Goal: Information Seeking & Learning: Find specific page/section

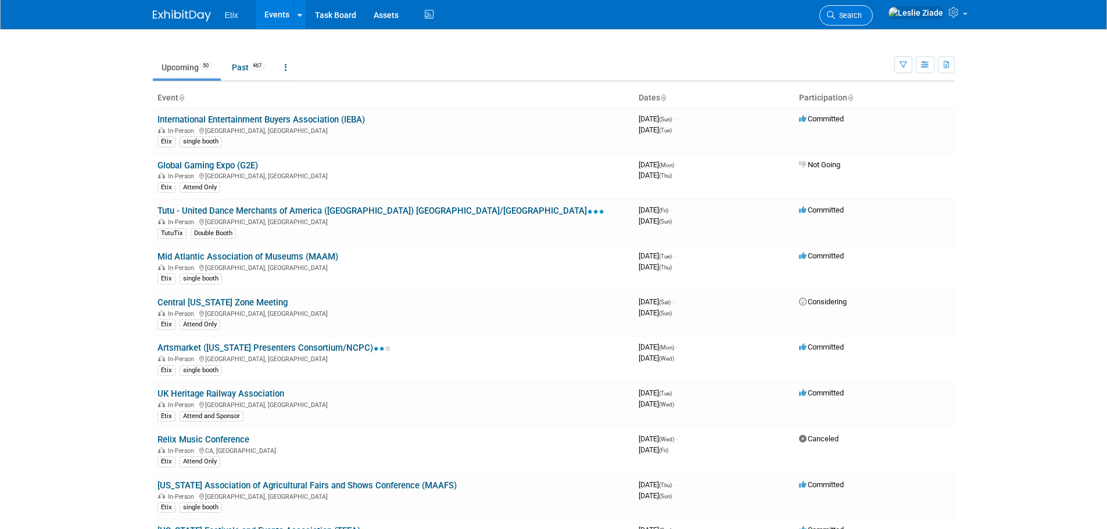
click at [862, 15] on span "Search" at bounding box center [848, 15] width 27 height 9
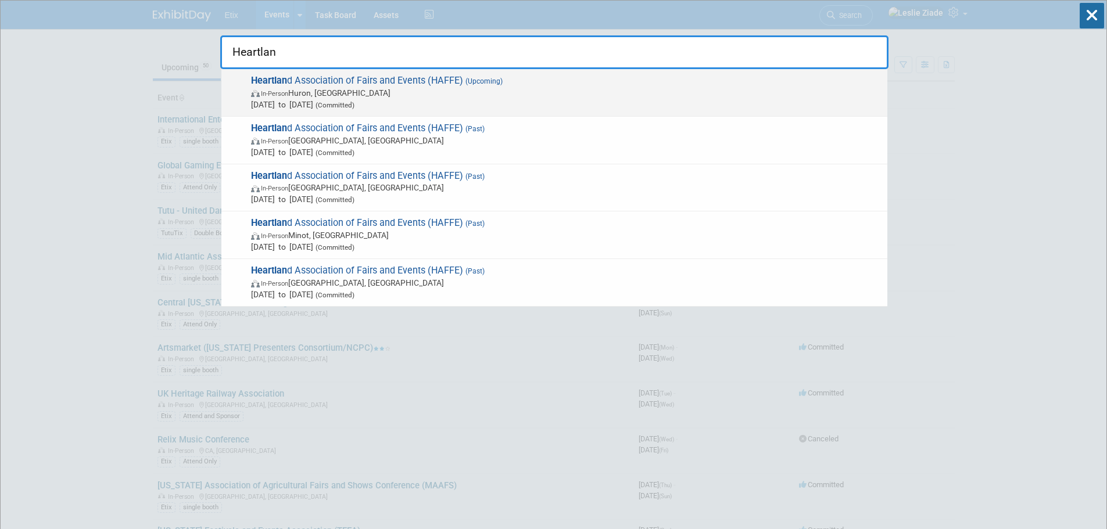
type input "Heartlan"
click at [401, 81] on span "Heartlan d Association of Fairs and Events (HAFFE) (Upcoming) In-Person Huron, …" at bounding box center [565, 92] width 634 height 35
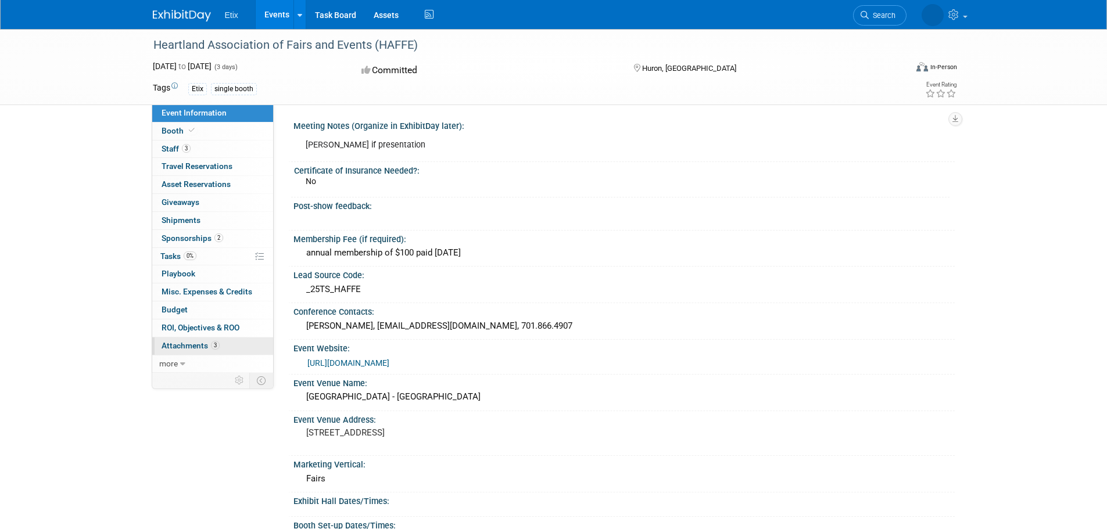
click at [206, 340] on link "3 Attachments 3" at bounding box center [212, 346] width 121 height 17
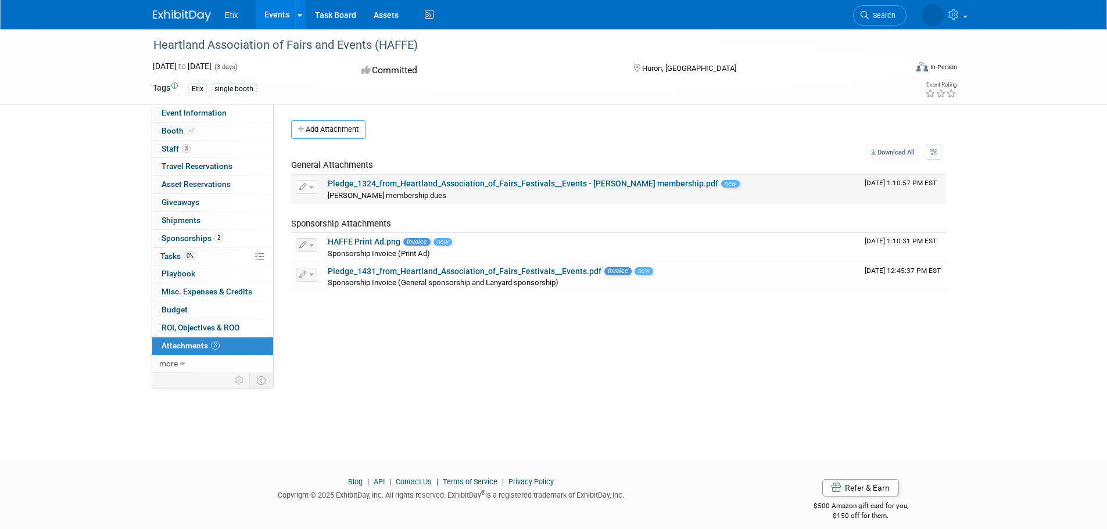
click at [450, 182] on link "Pledge_1324_from_Heartland_Association_of_Fairs_Festivals__Events - [PERSON_NAM…" at bounding box center [523, 183] width 391 height 9
click at [388, 271] on link "Pledge_1431_from_Heartland_Association_of_Fairs_Festivals__Events.pdf" at bounding box center [465, 271] width 274 height 9
